Goal: Find specific page/section: Find specific page/section

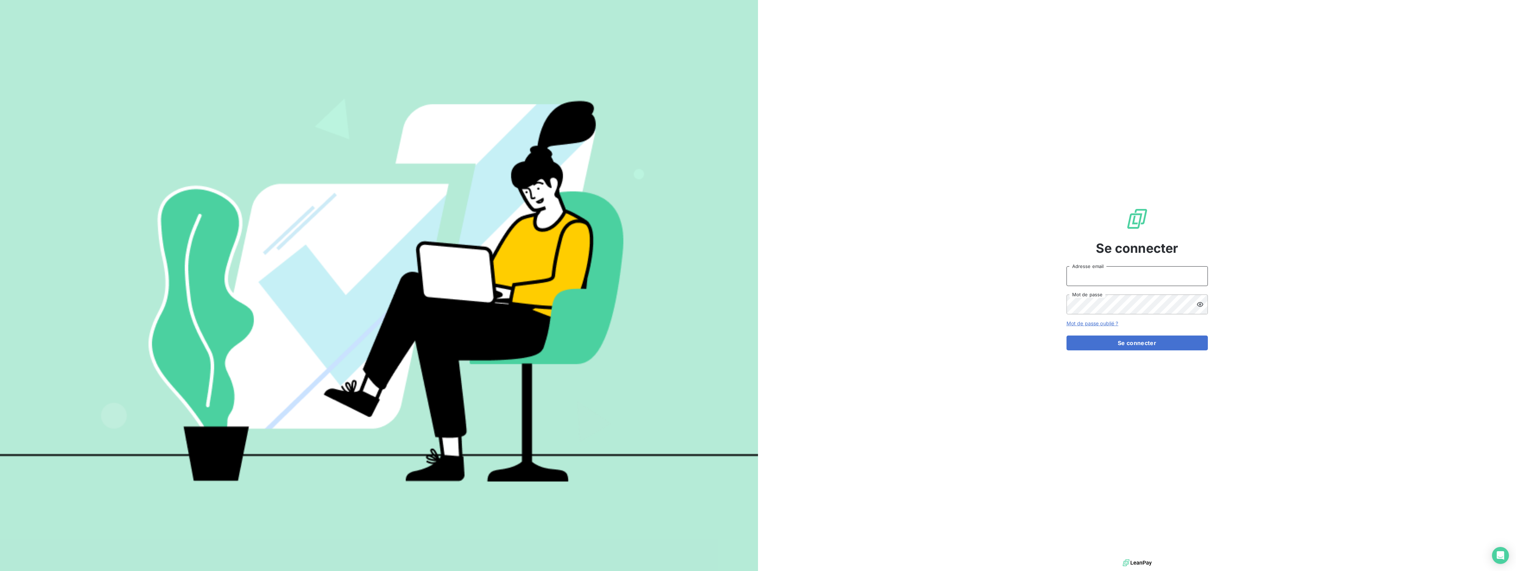
type input "[EMAIL_ADDRESS][DOMAIN_NAME]"
click at [1108, 348] on button "Se connecter" at bounding box center [1137, 342] width 141 height 15
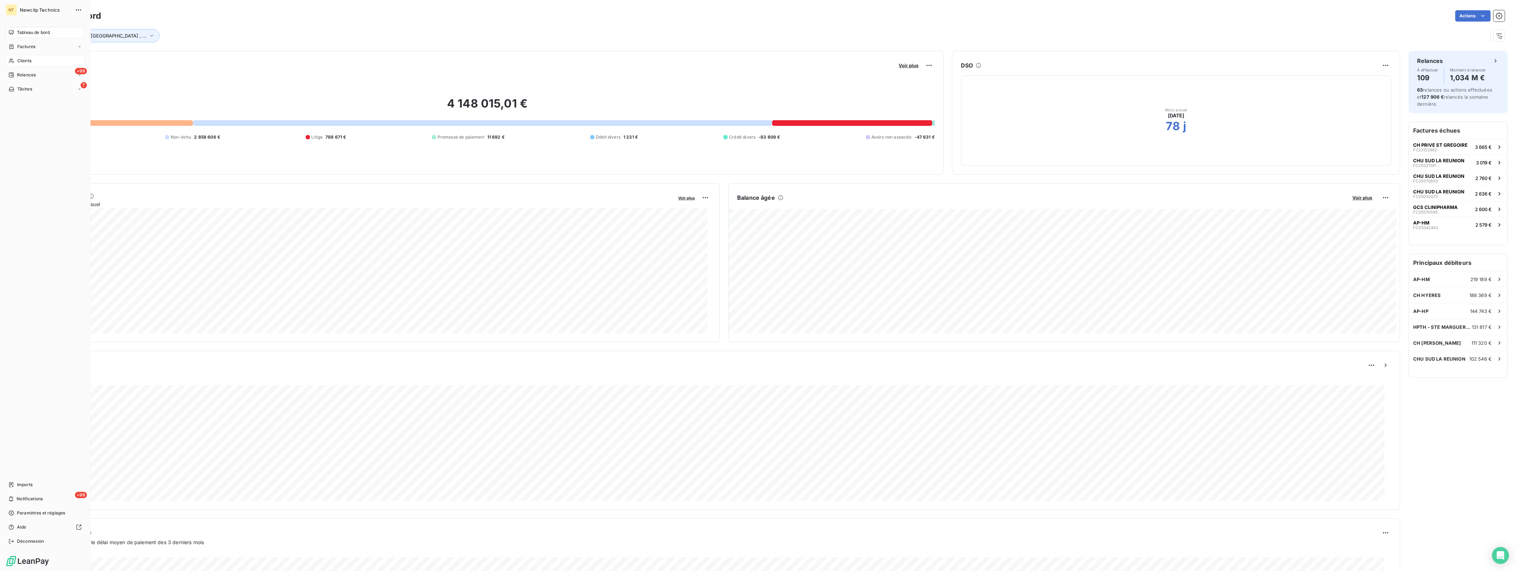
click at [47, 61] on div "Clients" at bounding box center [45, 60] width 79 height 11
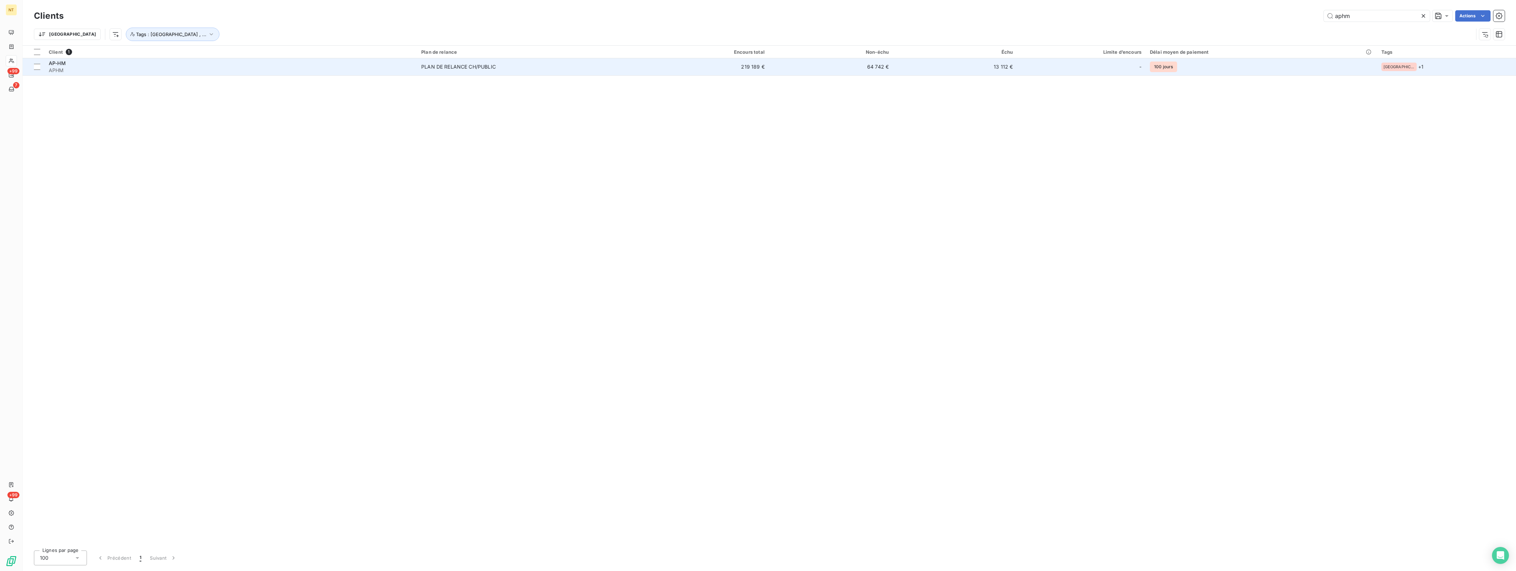
click at [488, 66] on div "PLAN DE RELANCE CH/PUBLIC" at bounding box center [458, 66] width 75 height 7
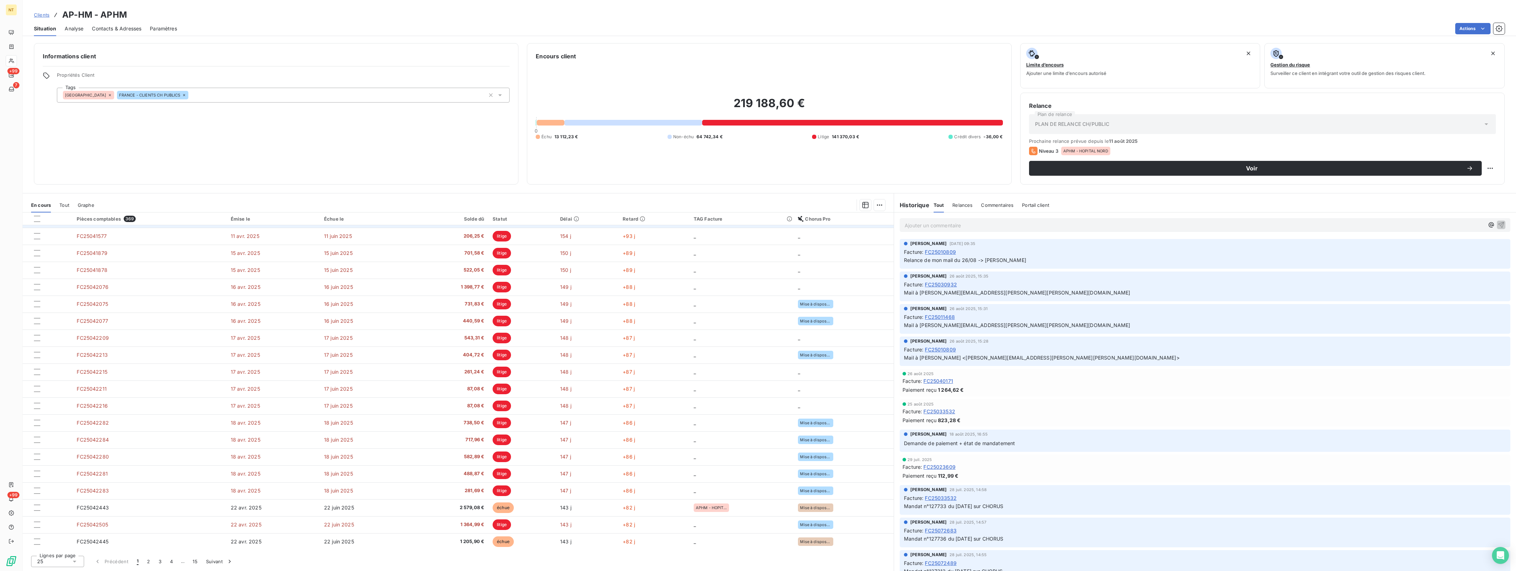
scroll to position [100, 0]
